Goal: Task Accomplishment & Management: Complete application form

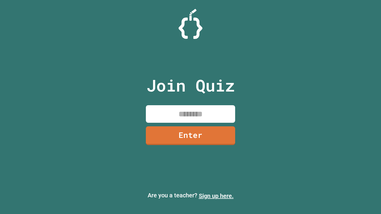
click at [216, 196] on link "Sign up here." at bounding box center [216, 195] width 35 height 7
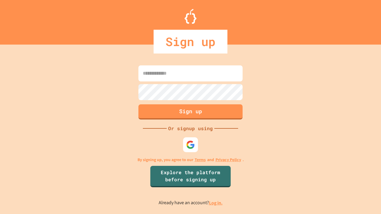
click at [216, 203] on link "Log in." at bounding box center [216, 203] width 14 height 6
